Goal: Navigation & Orientation: Find specific page/section

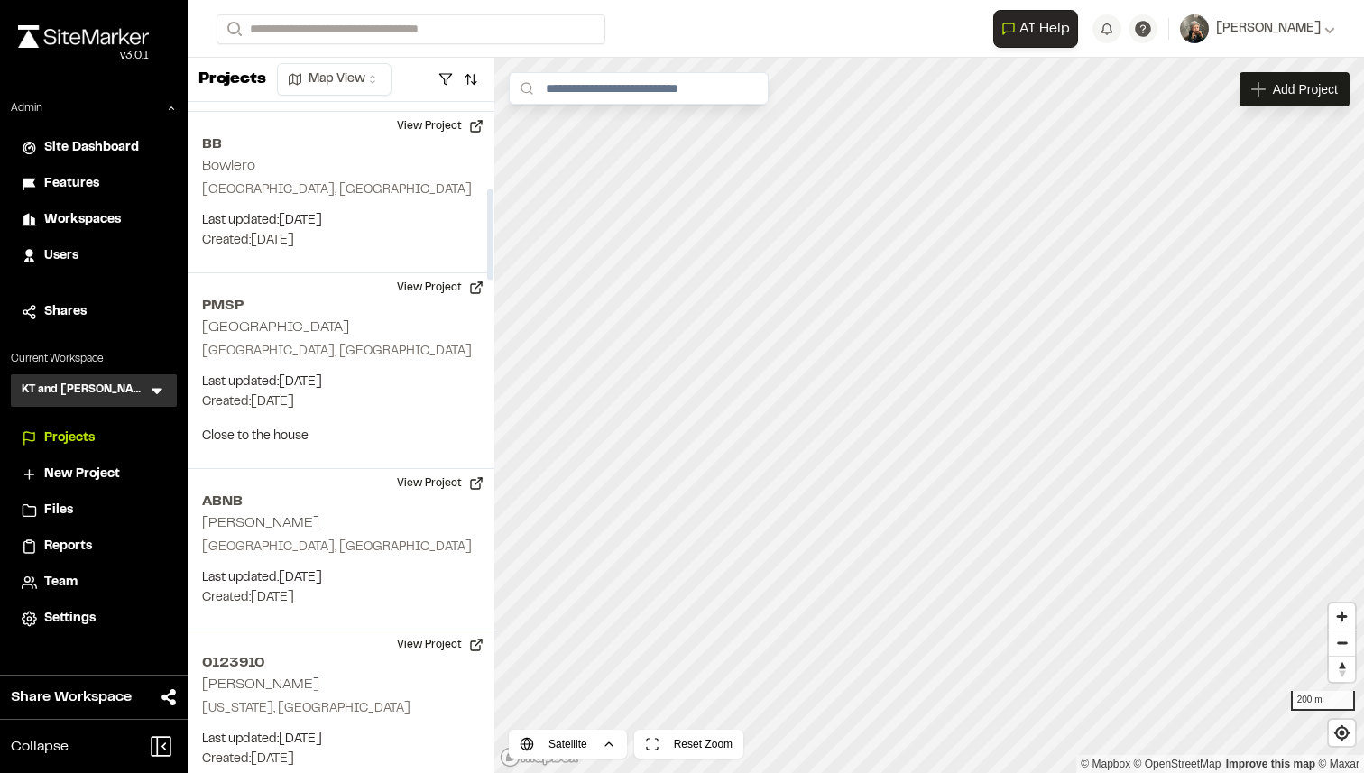
scroll to position [657, 0]
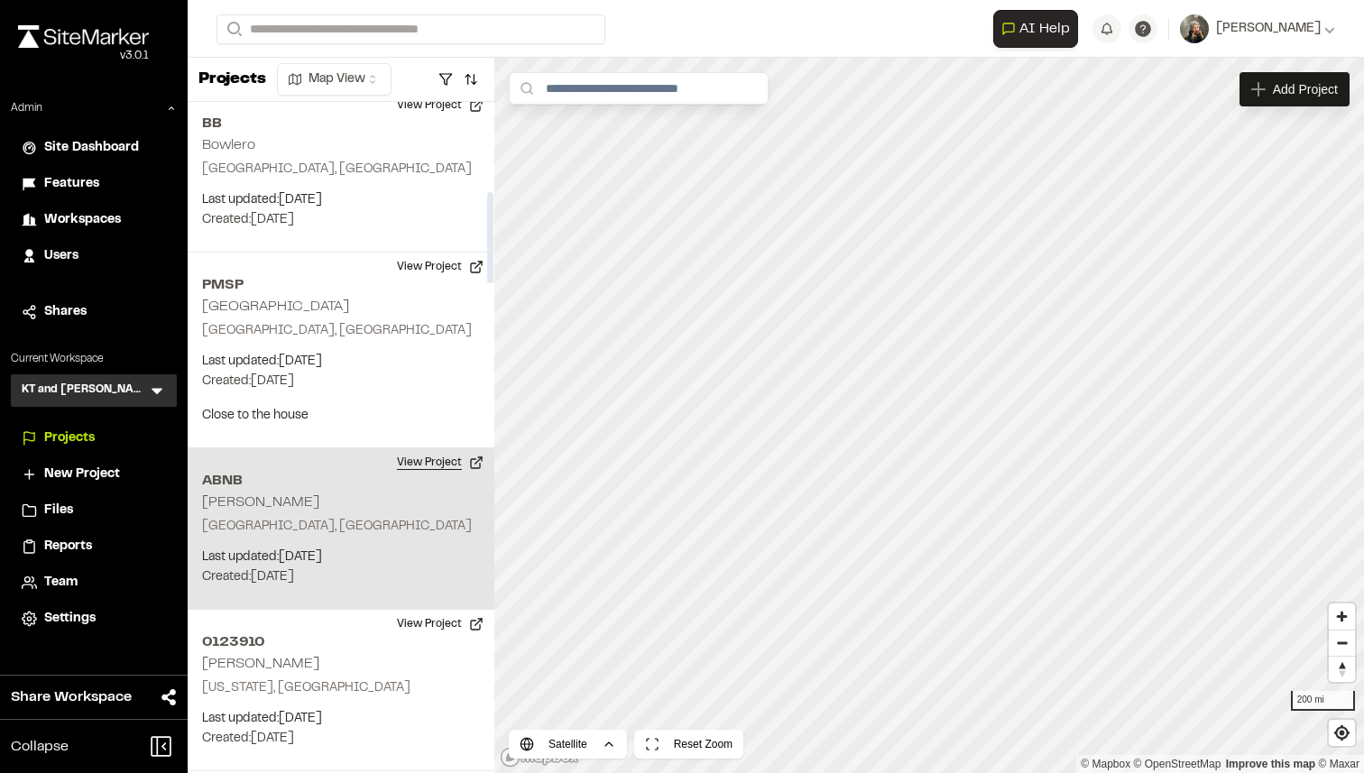
click at [422, 457] on button "View Project" at bounding box center [440, 462] width 108 height 29
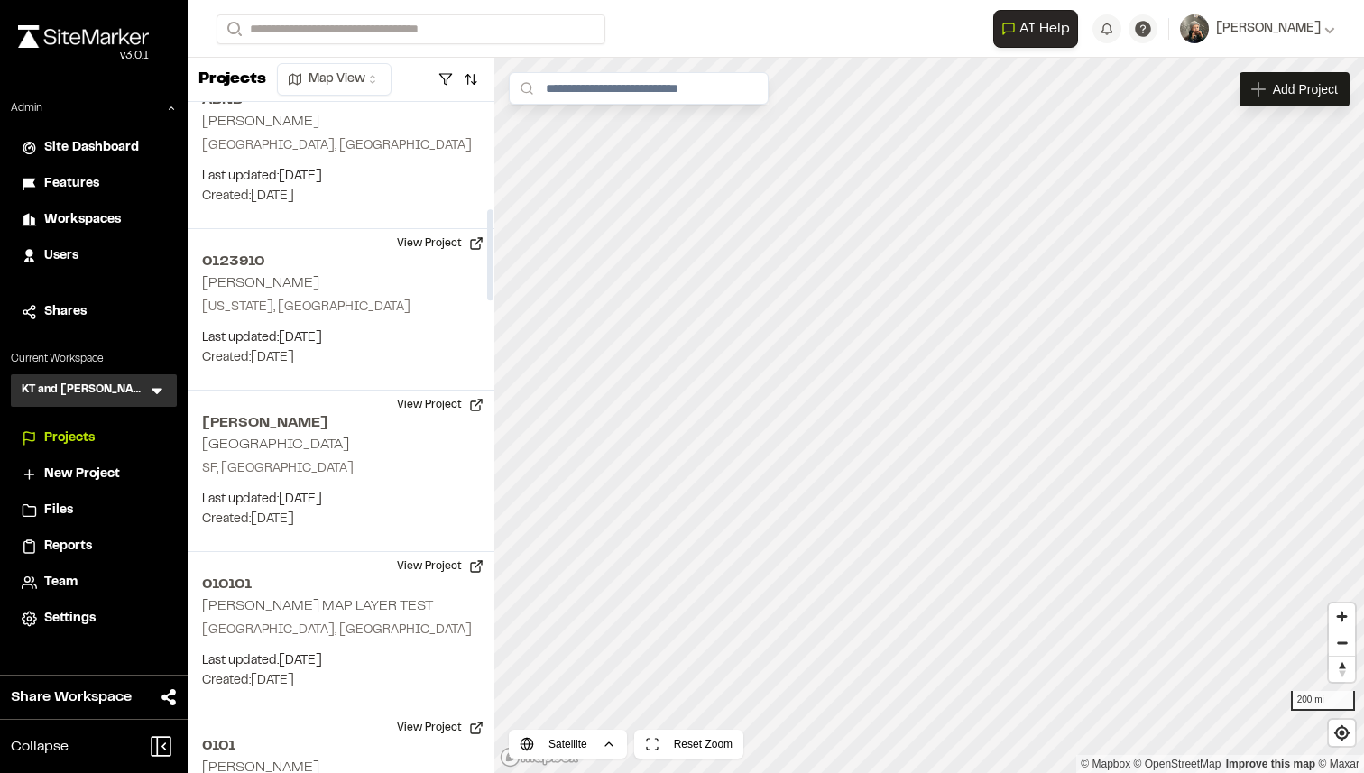
scroll to position [1077, 0]
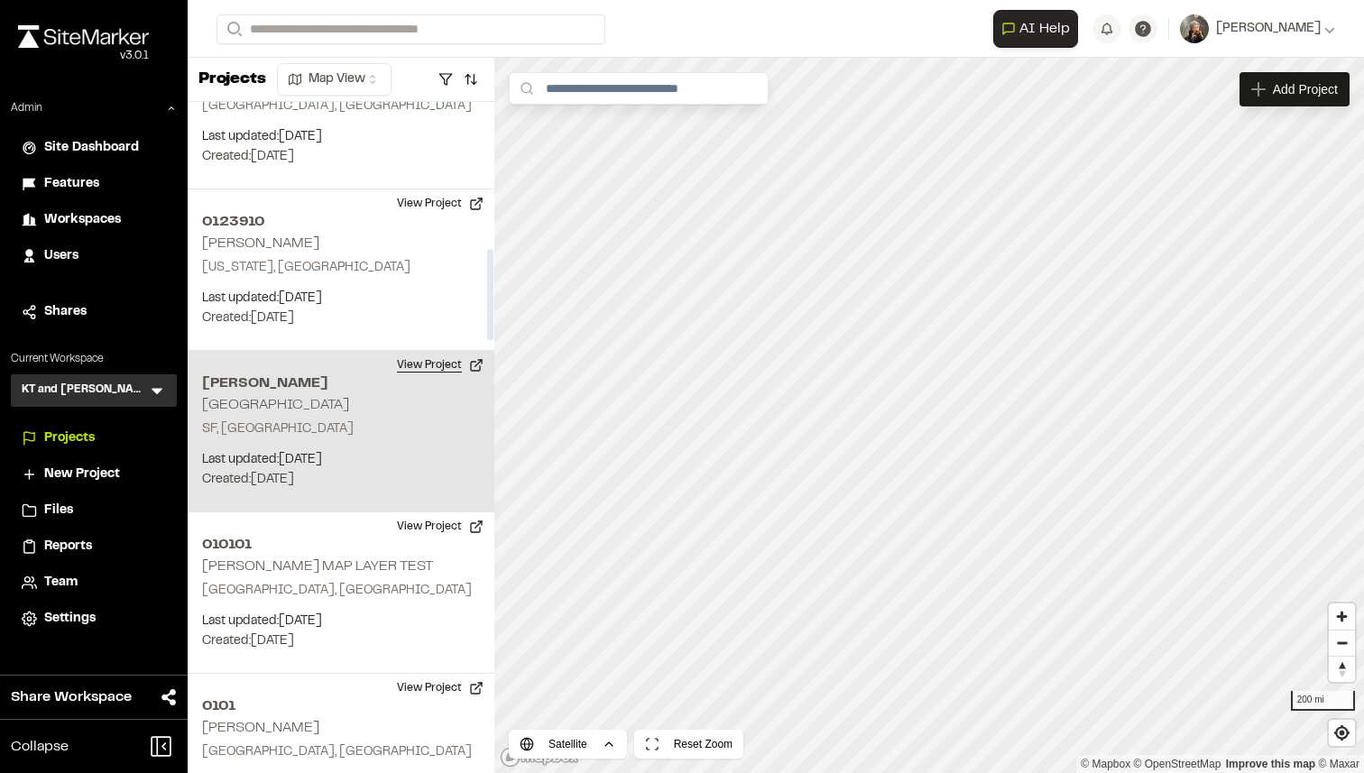
click at [423, 370] on button "View Project" at bounding box center [440, 365] width 108 height 29
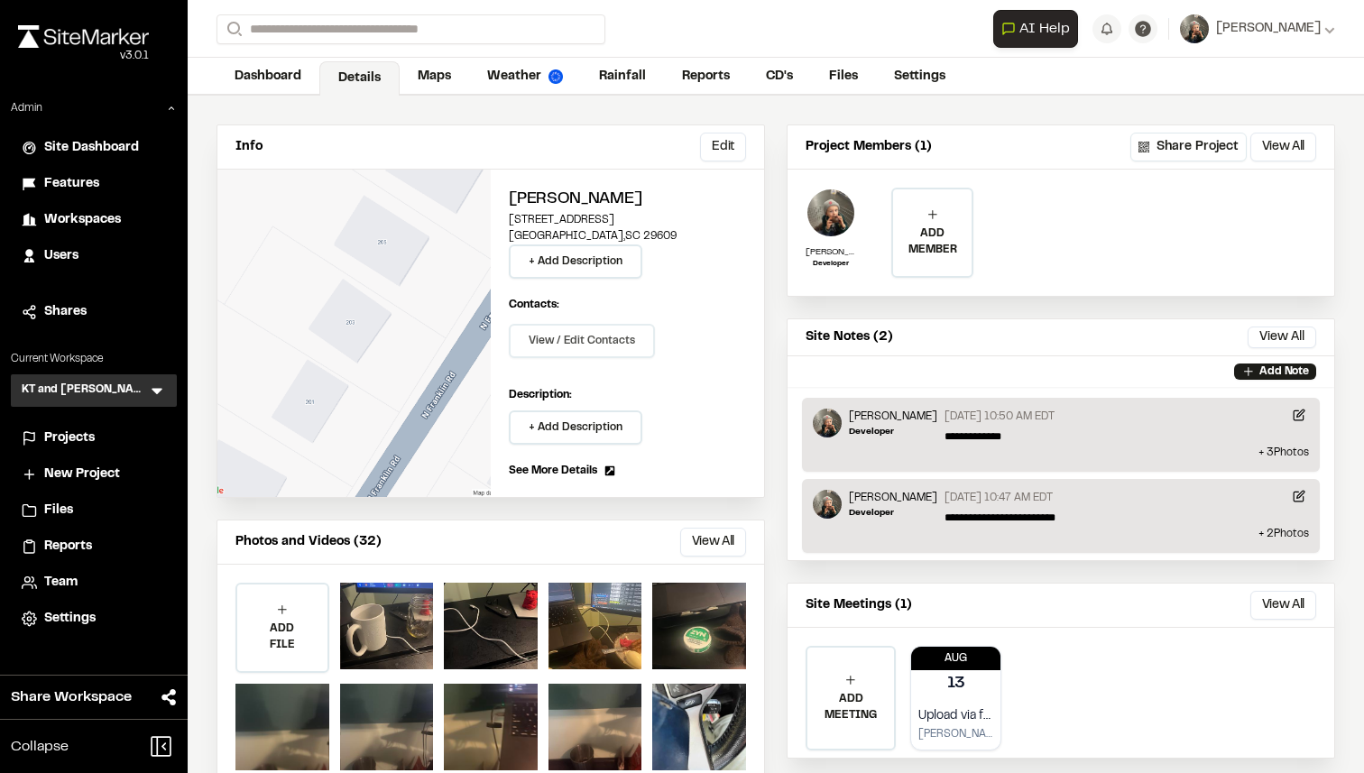
scroll to position [128, 0]
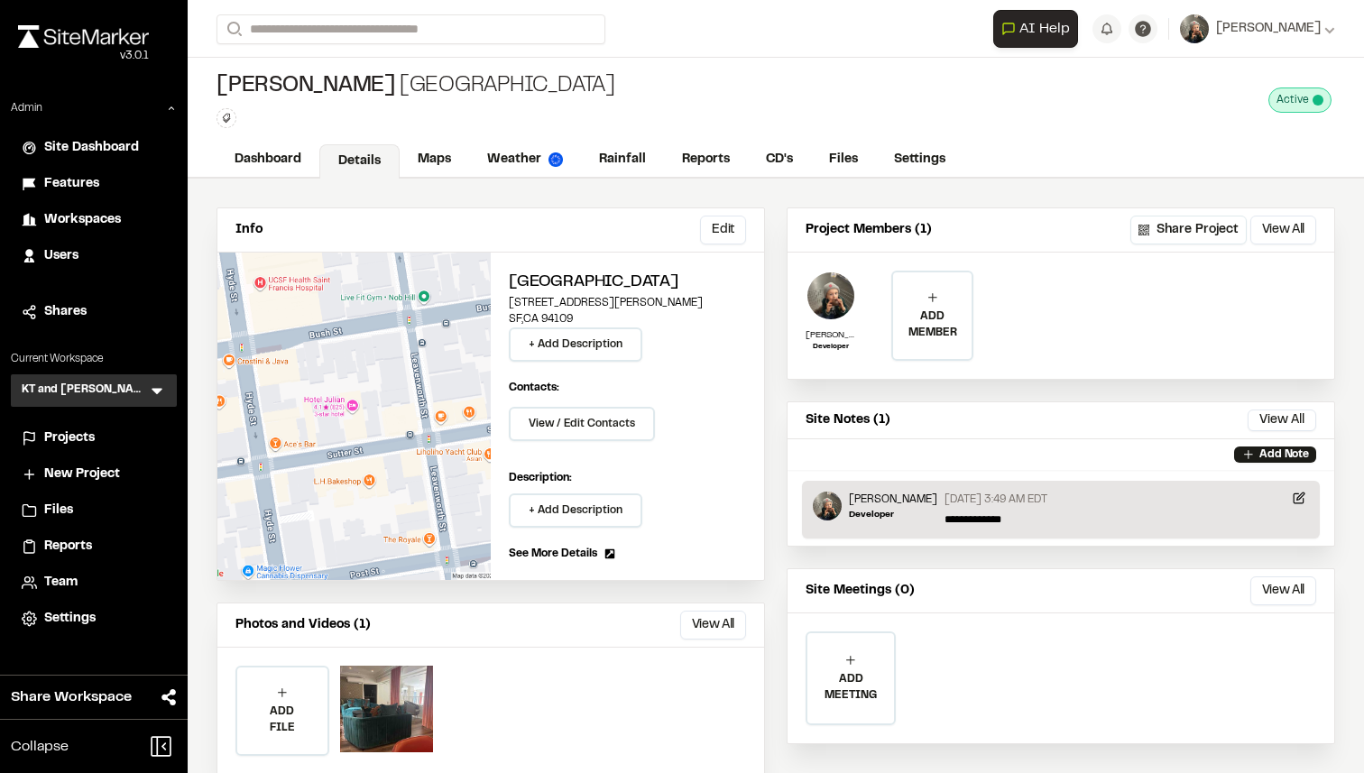
click at [116, 441] on div "Projects" at bounding box center [105, 438] width 122 height 20
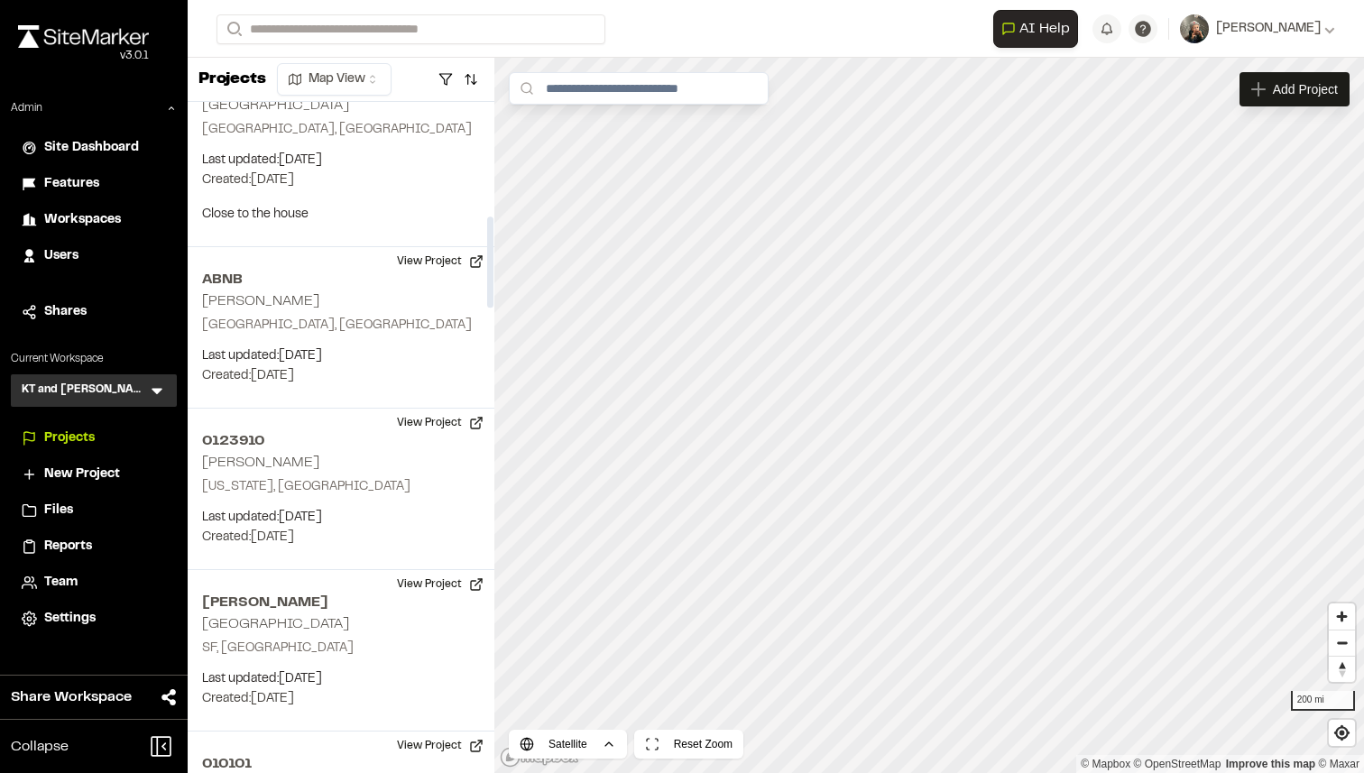
scroll to position [878, 0]
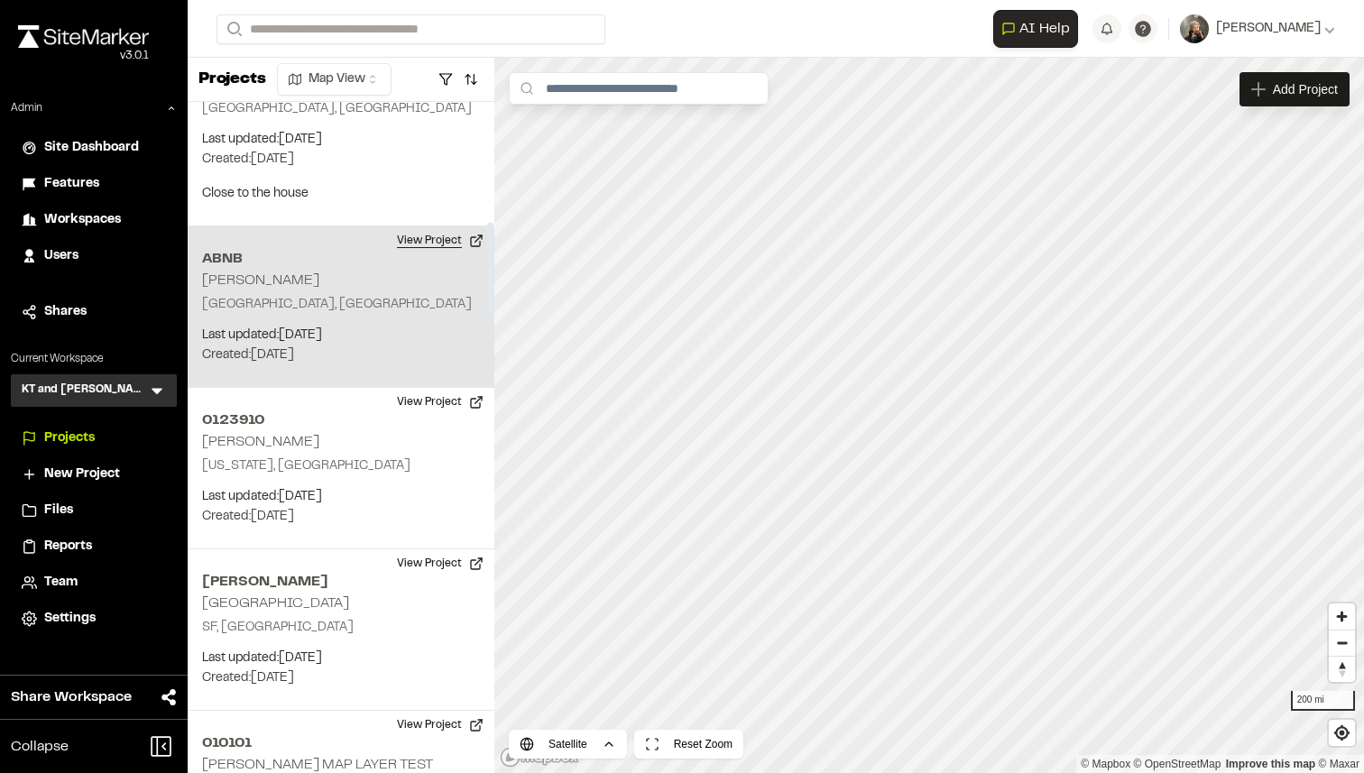
click at [418, 237] on button "View Project" at bounding box center [440, 240] width 108 height 29
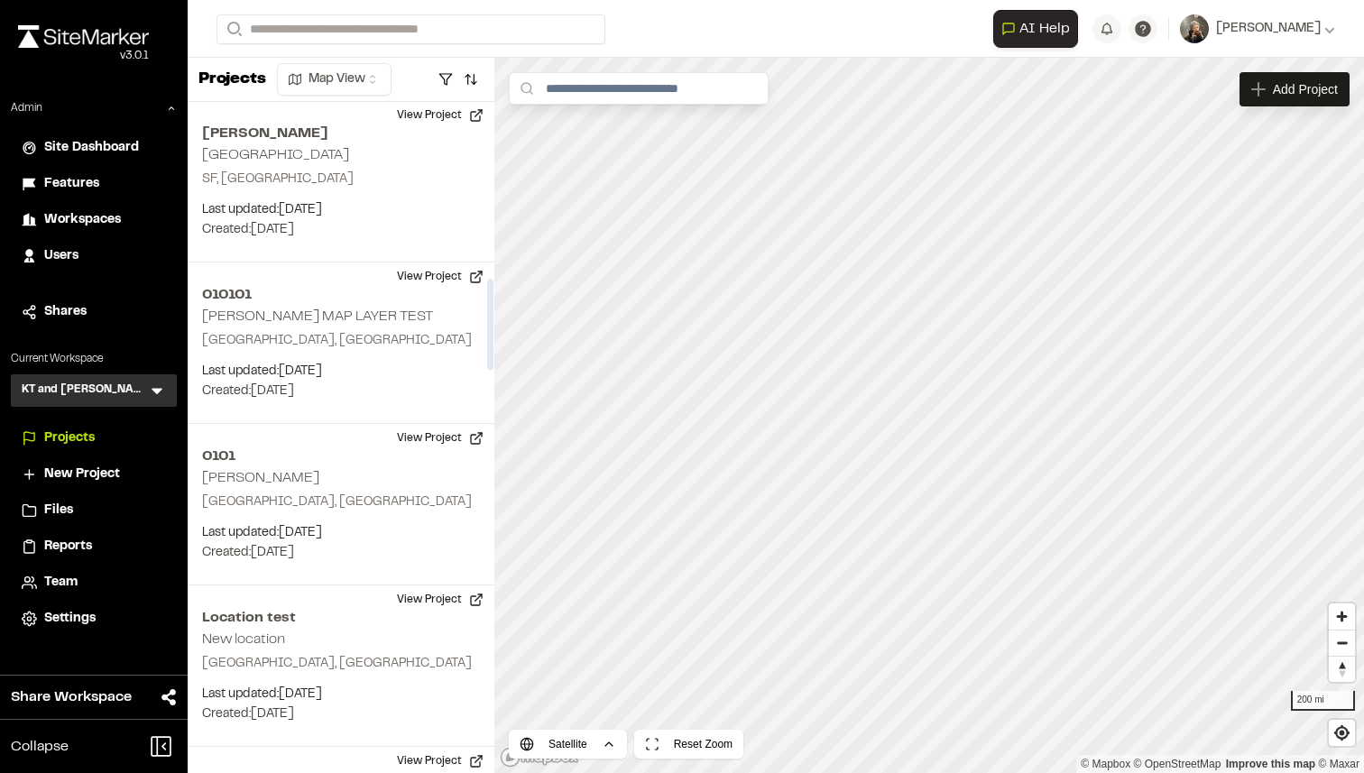
scroll to position [1338, 0]
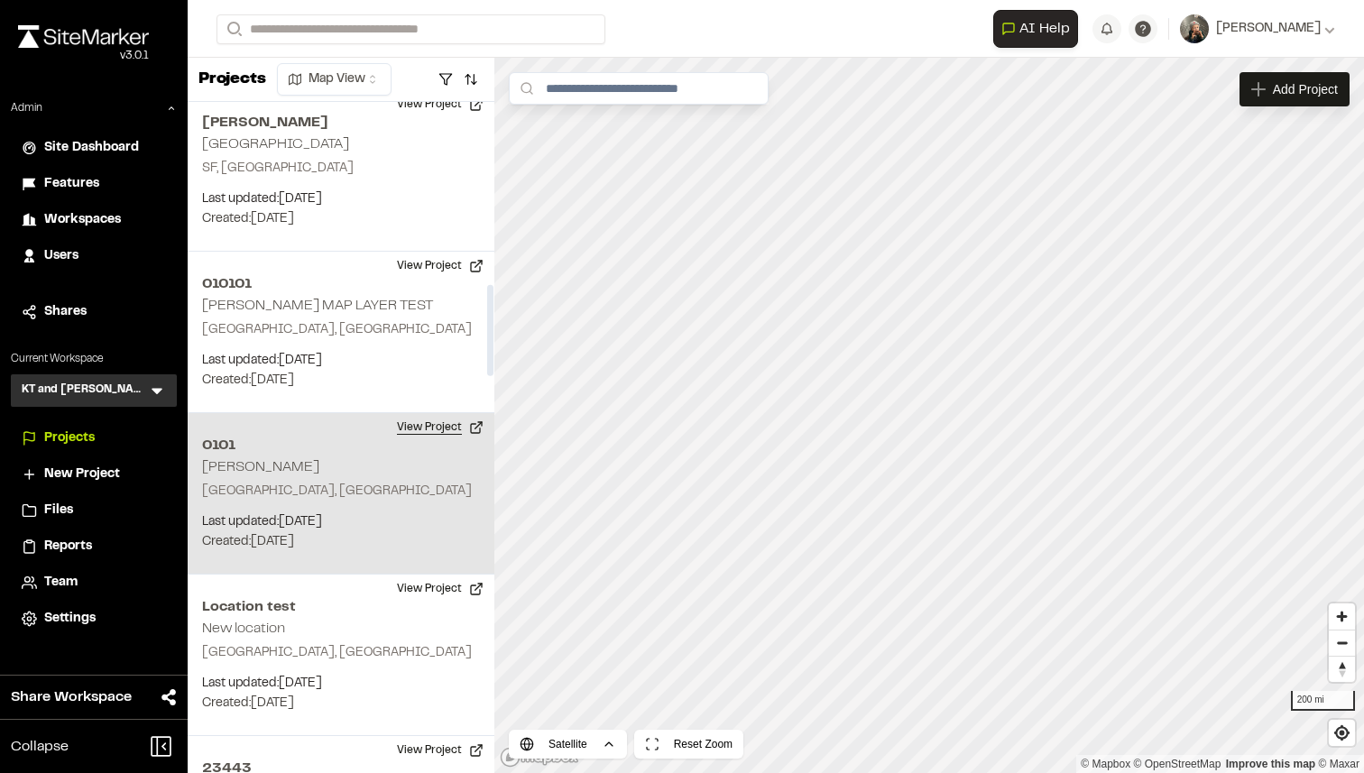
click at [415, 433] on button "View Project" at bounding box center [440, 427] width 108 height 29
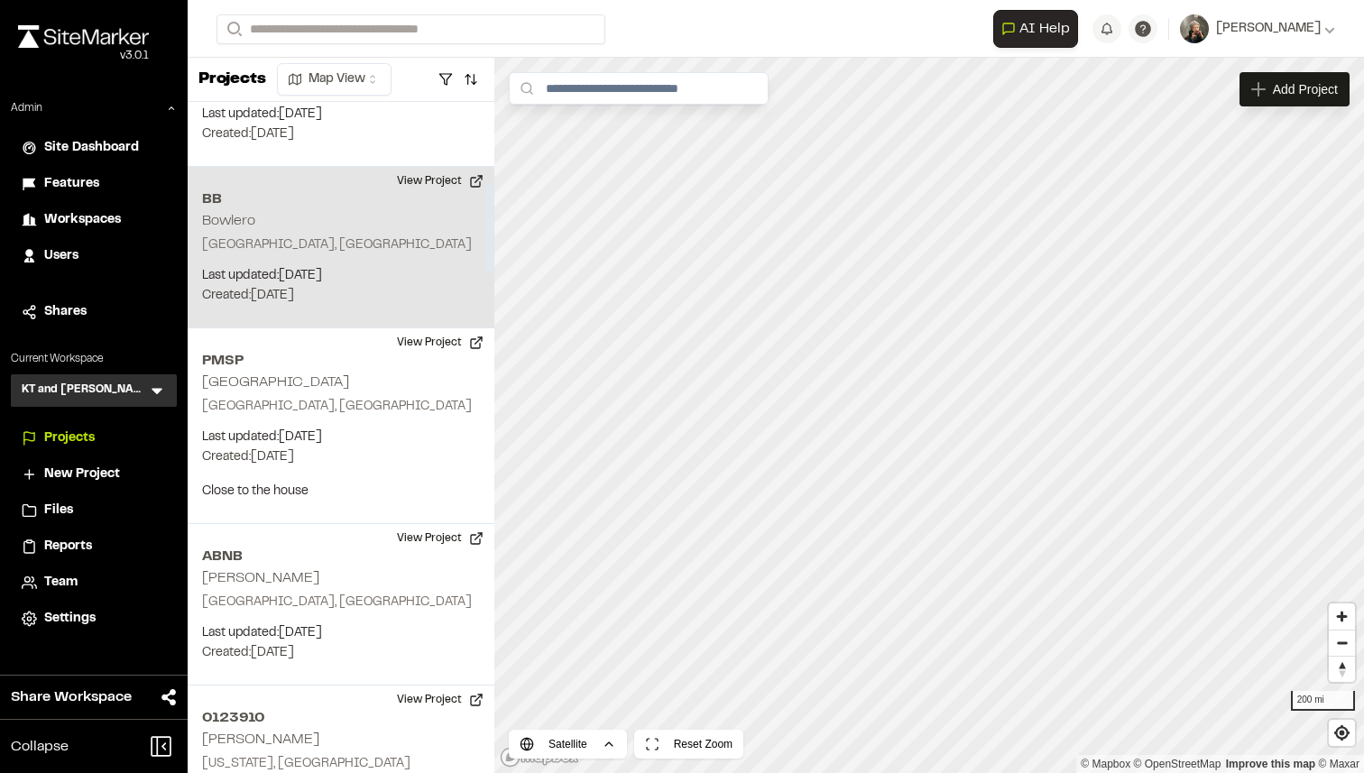
scroll to position [593, 0]
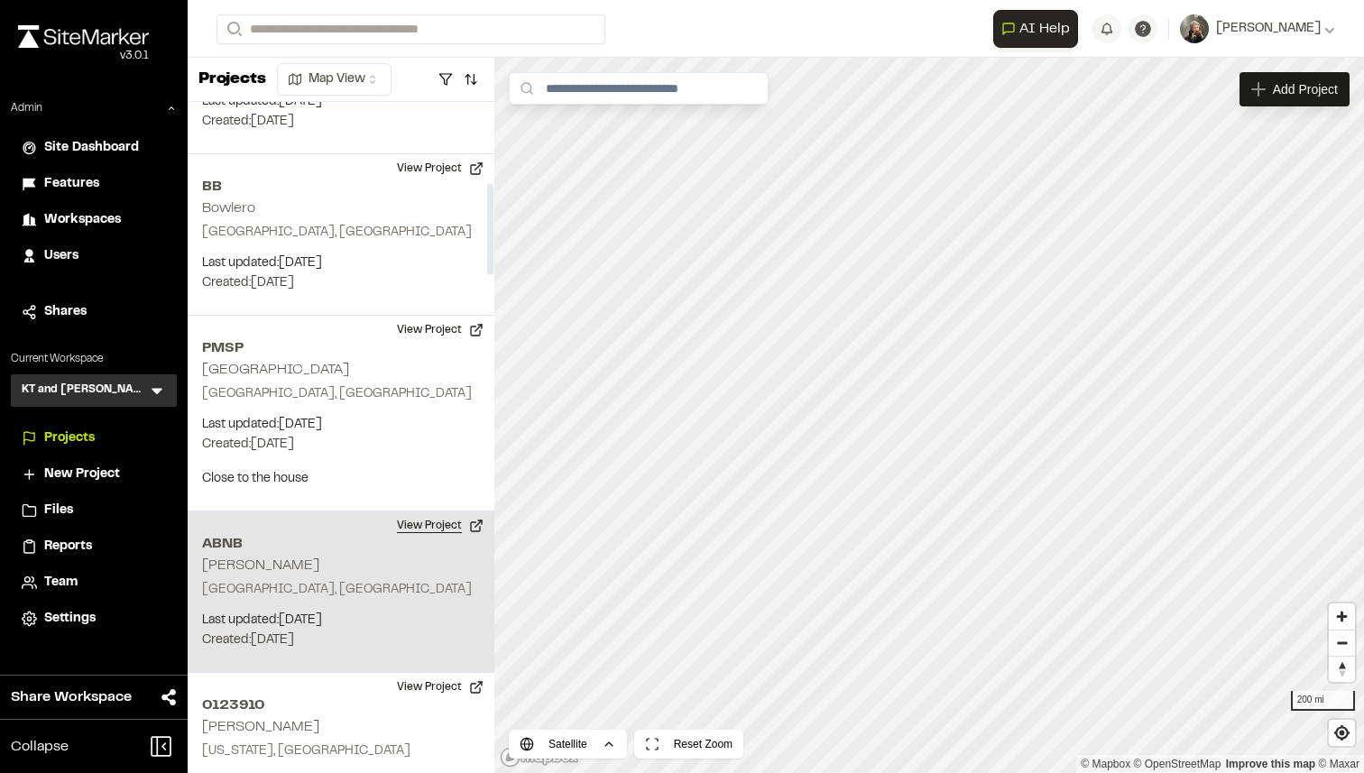
click at [413, 516] on button "View Project" at bounding box center [440, 525] width 108 height 29
